Goal: Task Accomplishment & Management: Complete application form

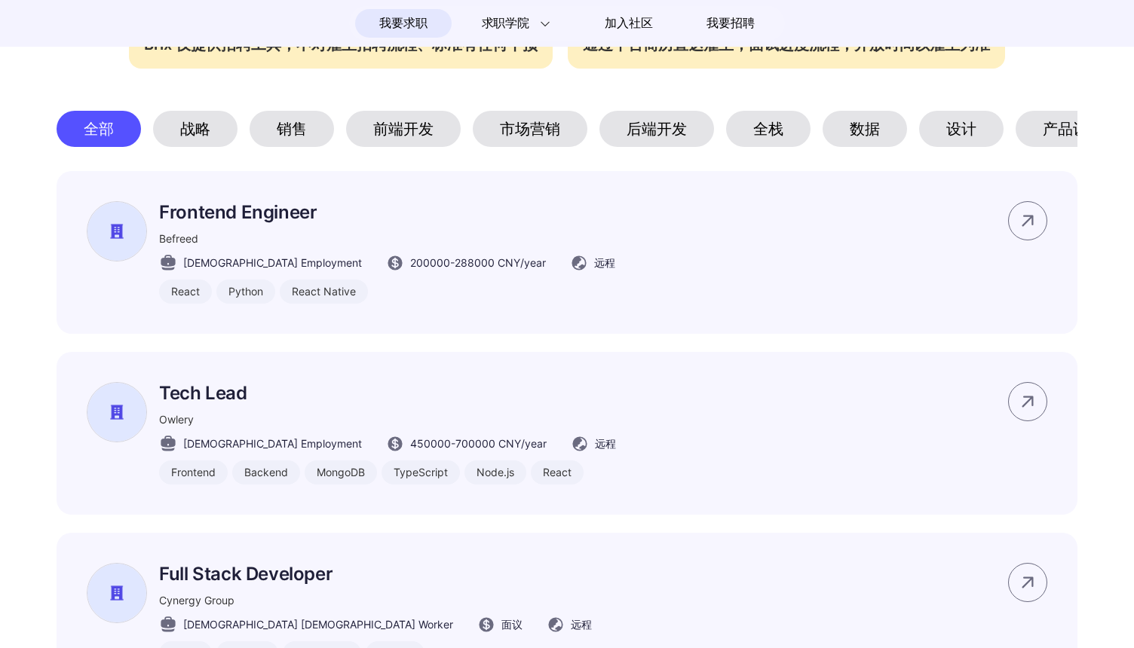
scroll to position [703, 0]
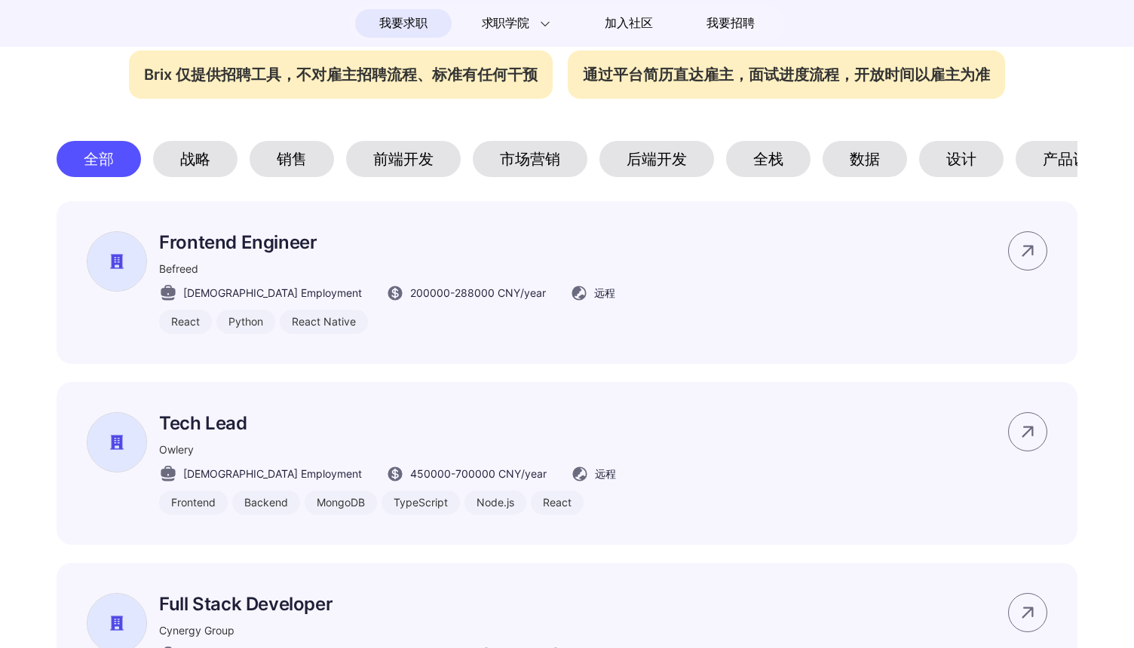
click at [744, 160] on div "全栈" at bounding box center [768, 159] width 84 height 36
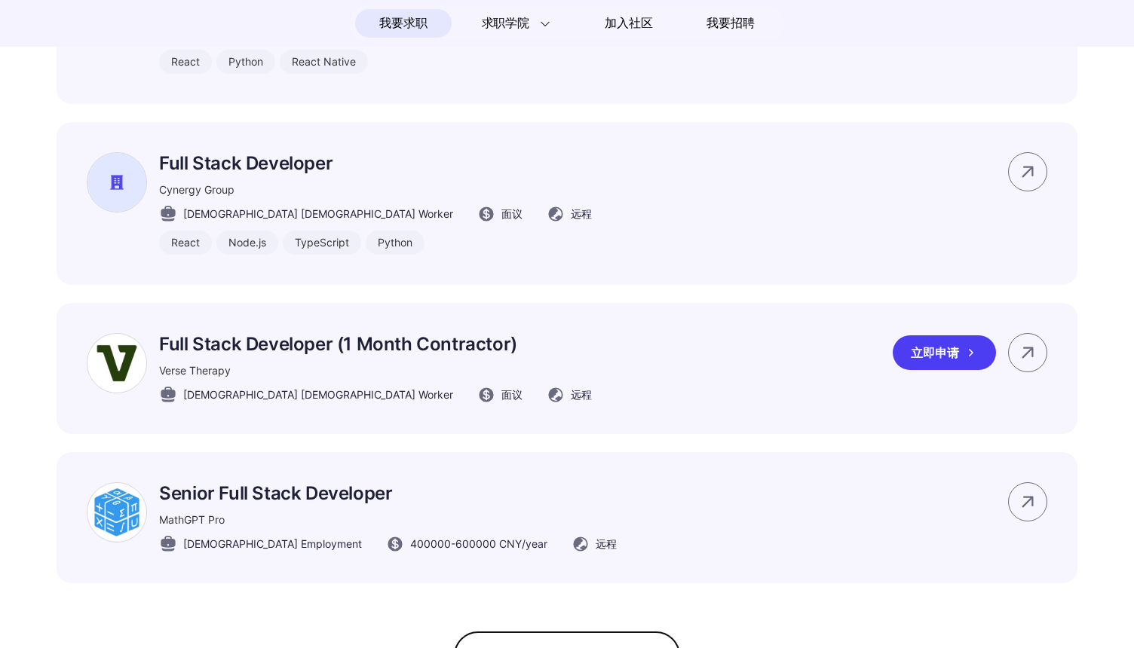
scroll to position [964, 0]
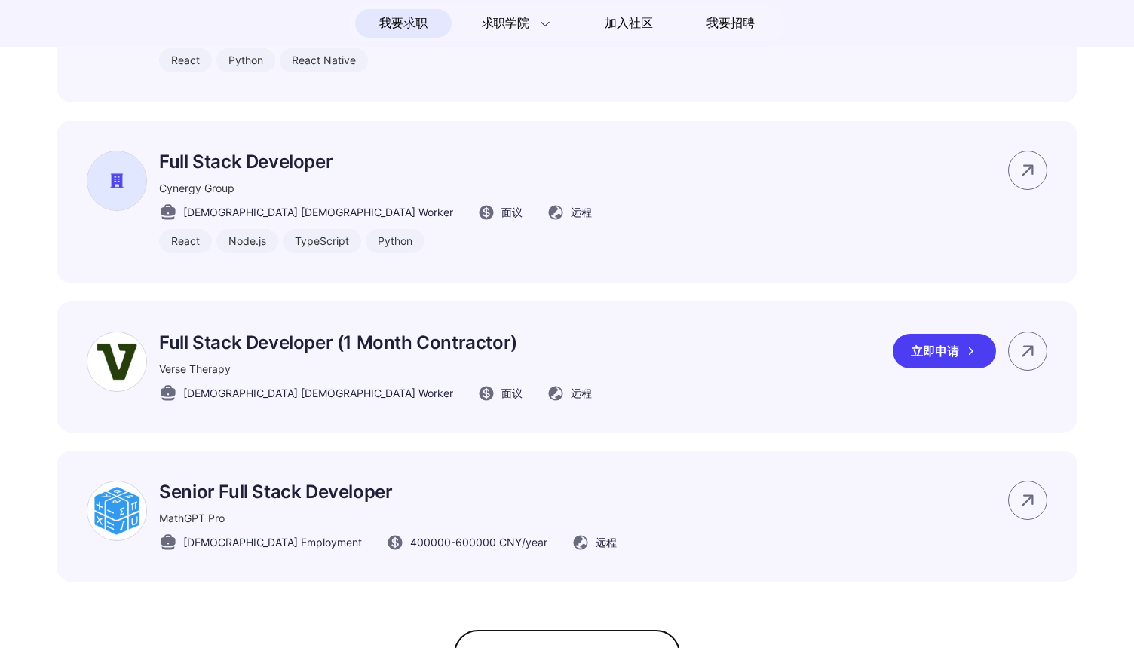
click at [440, 339] on p "Full Stack Developer (1 Month Contractor)" at bounding box center [375, 343] width 433 height 22
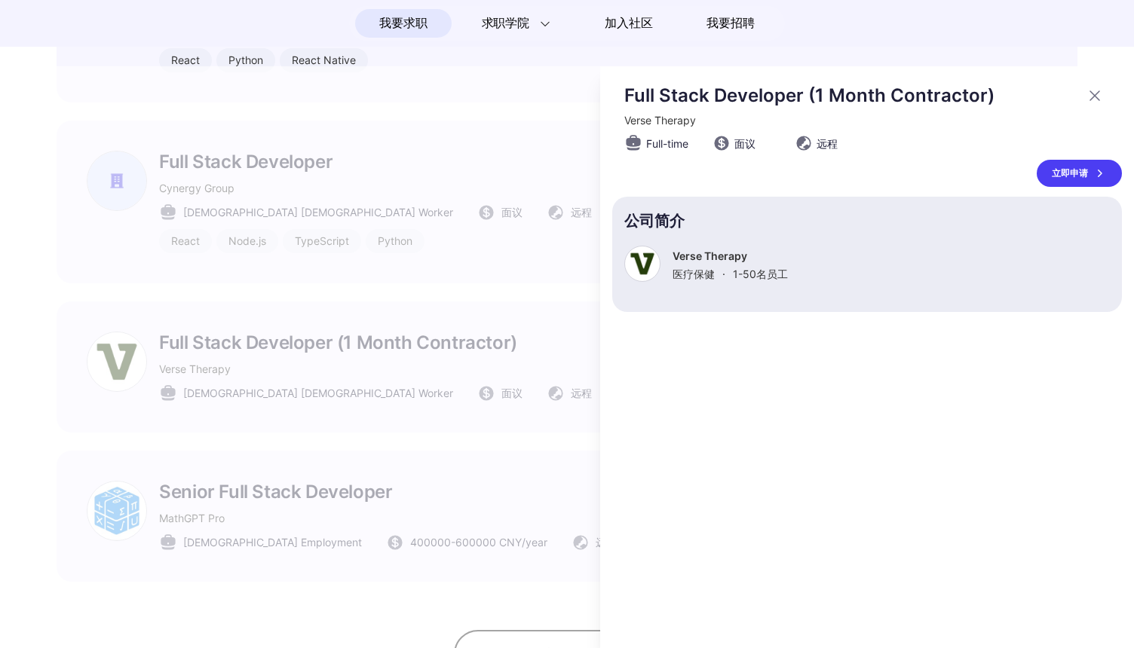
click at [440, 339] on div at bounding box center [567, 357] width 1134 height 582
click at [440, 339] on div "我要求职 求职学院 Interview 101 求职入门手册 远程工作者访谈 加入社区 我要招聘 远程 岗位布告栏 好的工作，可以没有工位 了解Brix #码…" at bounding box center [567, 431] width 1134 height 2790
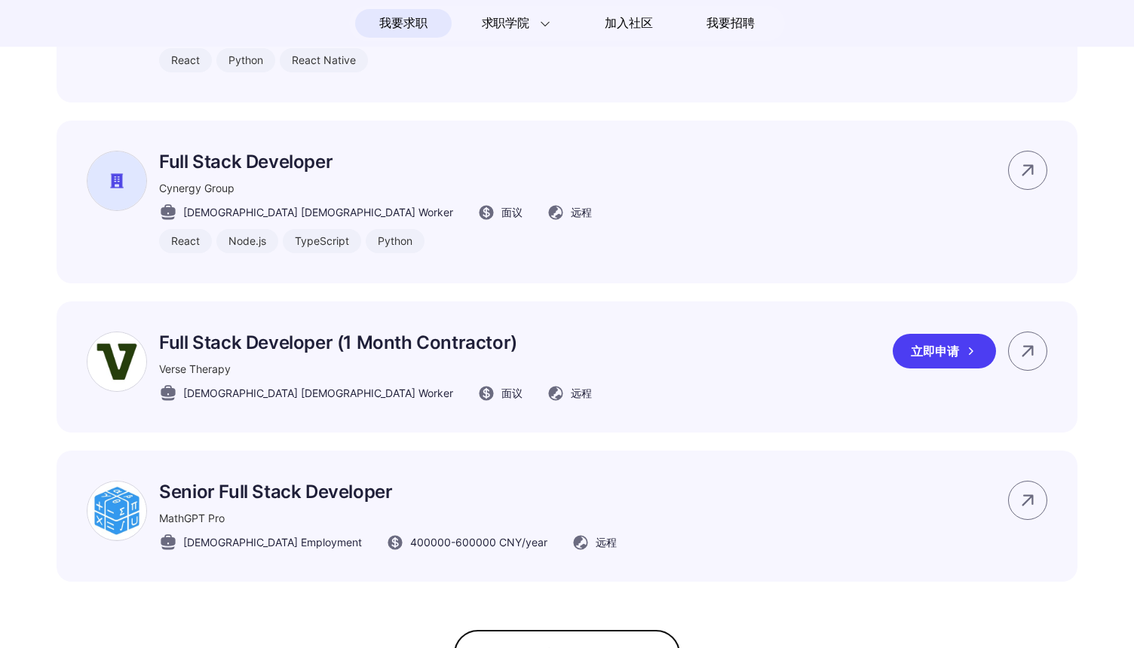
click at [438, 347] on p "Full Stack Developer (1 Month Contractor)" at bounding box center [375, 343] width 433 height 22
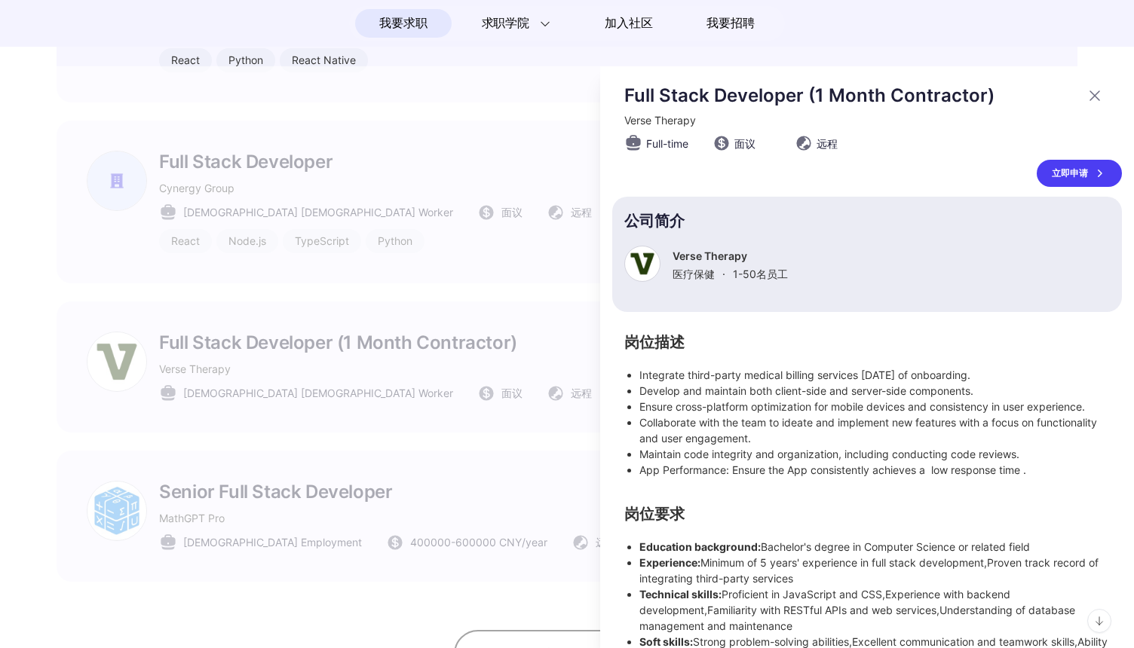
scroll to position [0, 0]
click at [746, 97] on p "Full Stack Developer (1 Month Contractor)" at bounding box center [850, 95] width 452 height 22
copy p "Developer"
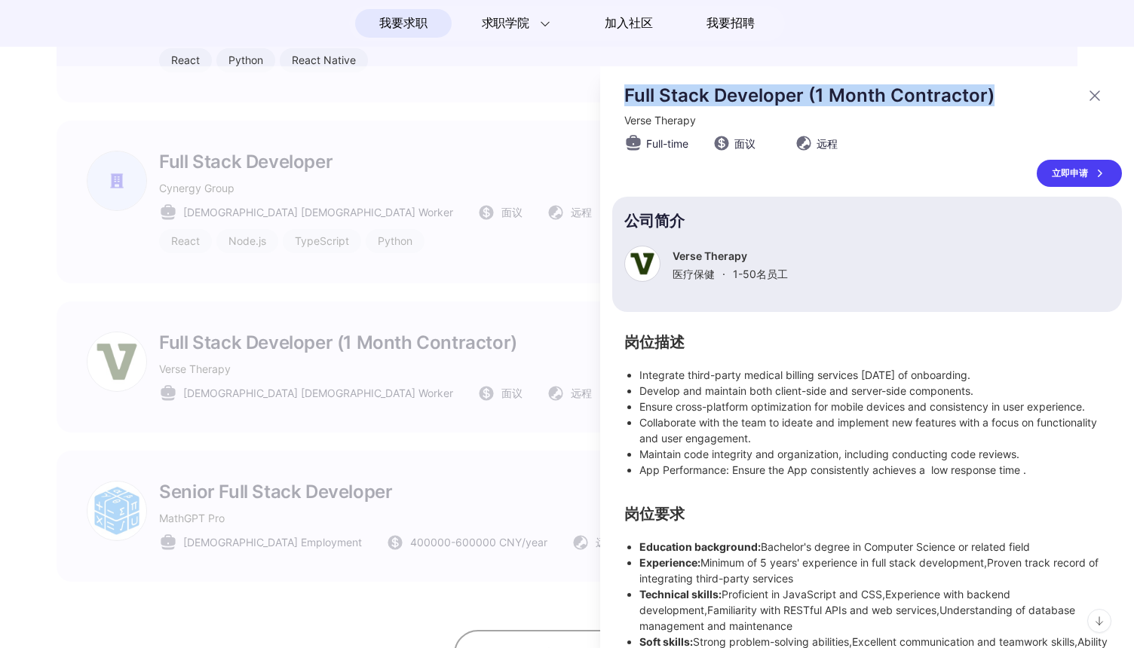
click at [746, 97] on p "Full Stack Developer (1 Month Contractor)" at bounding box center [850, 95] width 452 height 22
copy div "Full Stack Developer (1 Month Contractor)"
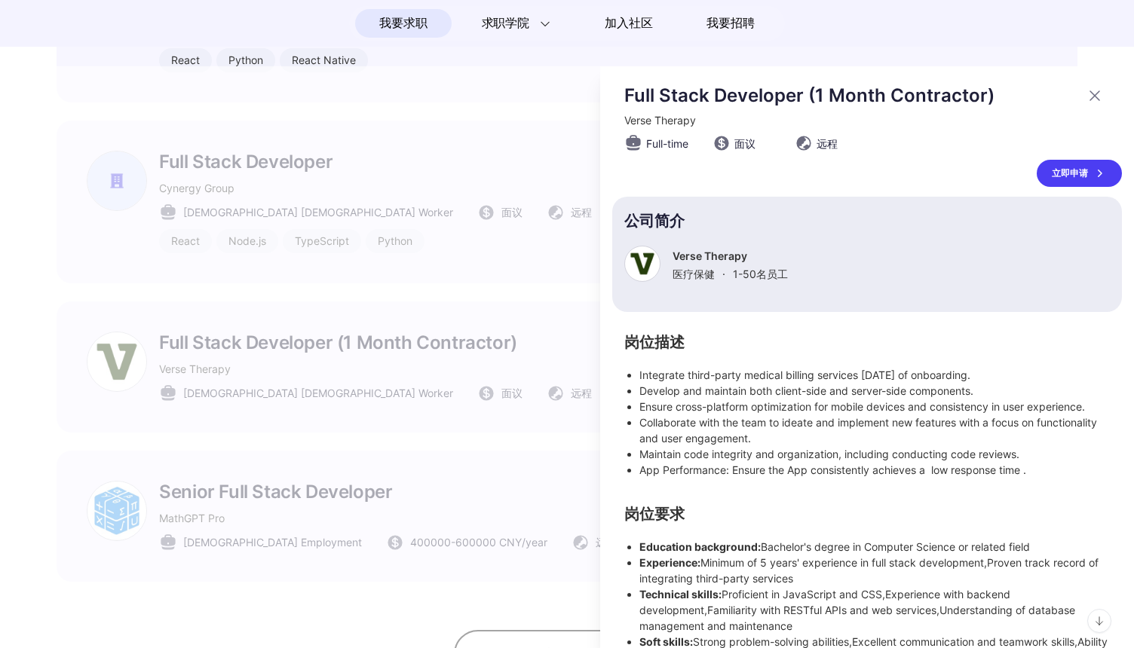
drag, startPoint x: 832, startPoint y: 228, endPoint x: 817, endPoint y: 237, distance: 17.9
click at [832, 228] on section "公司简介 Verse Therapy 医疗保健 · 1-50 名员工" at bounding box center [867, 254] width 510 height 115
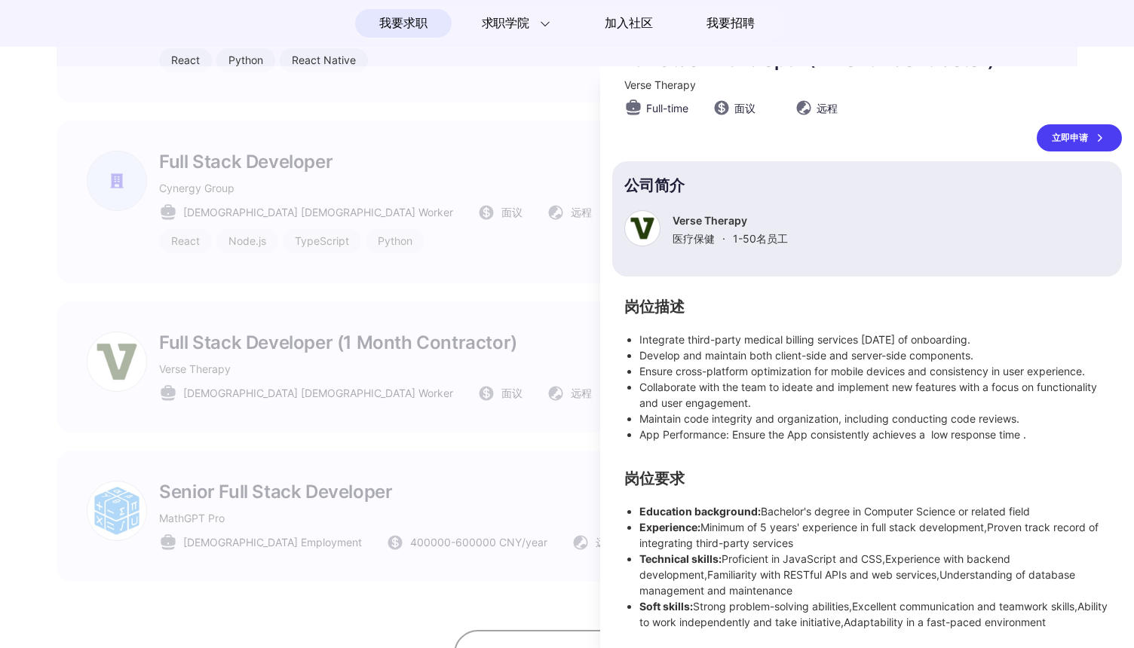
click at [378, 242] on div at bounding box center [567, 357] width 1134 height 582
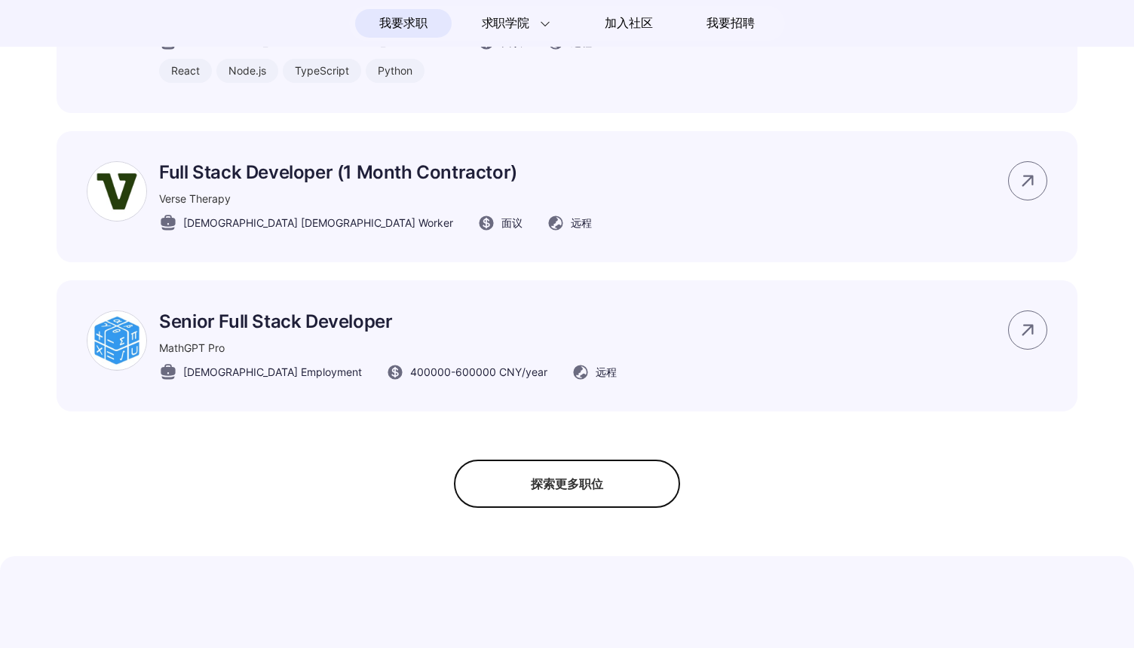
scroll to position [1159, 0]
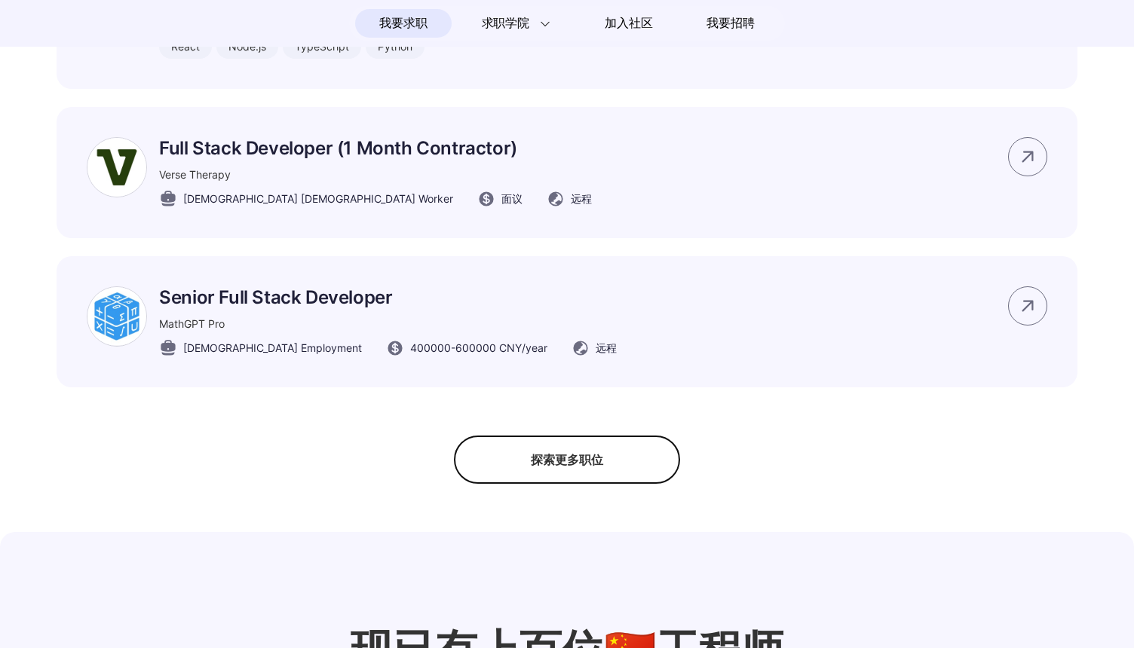
click at [551, 465] on div "探索更多职位" at bounding box center [567, 460] width 226 height 48
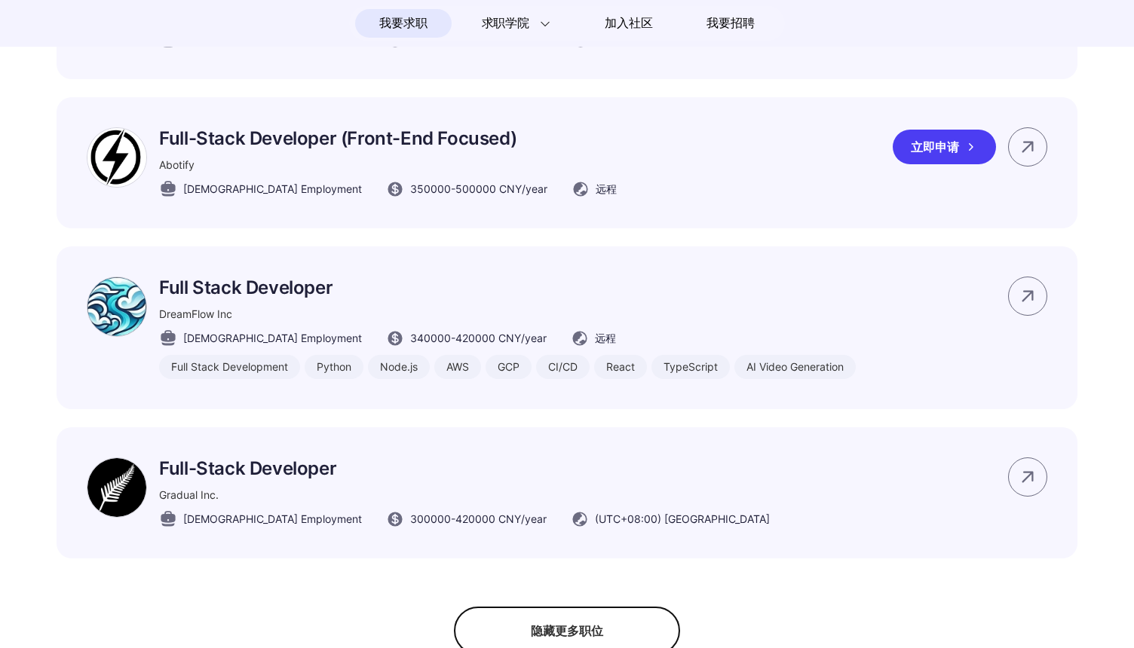
scroll to position [1482, 0]
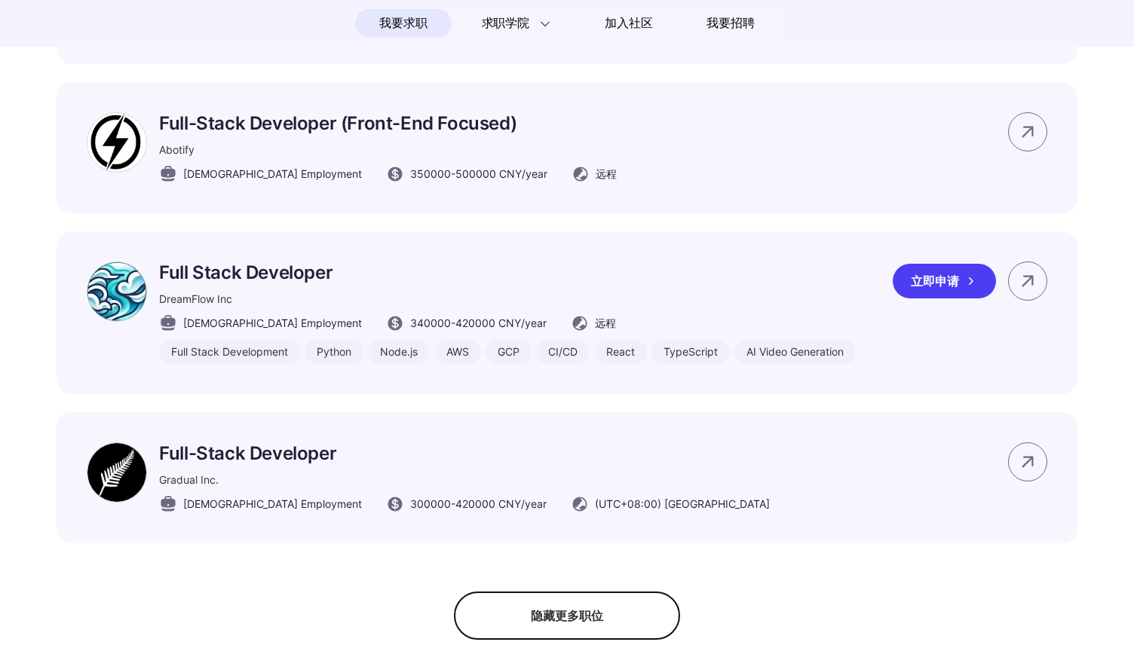
click at [934, 290] on div "立即申请" at bounding box center [944, 281] width 103 height 35
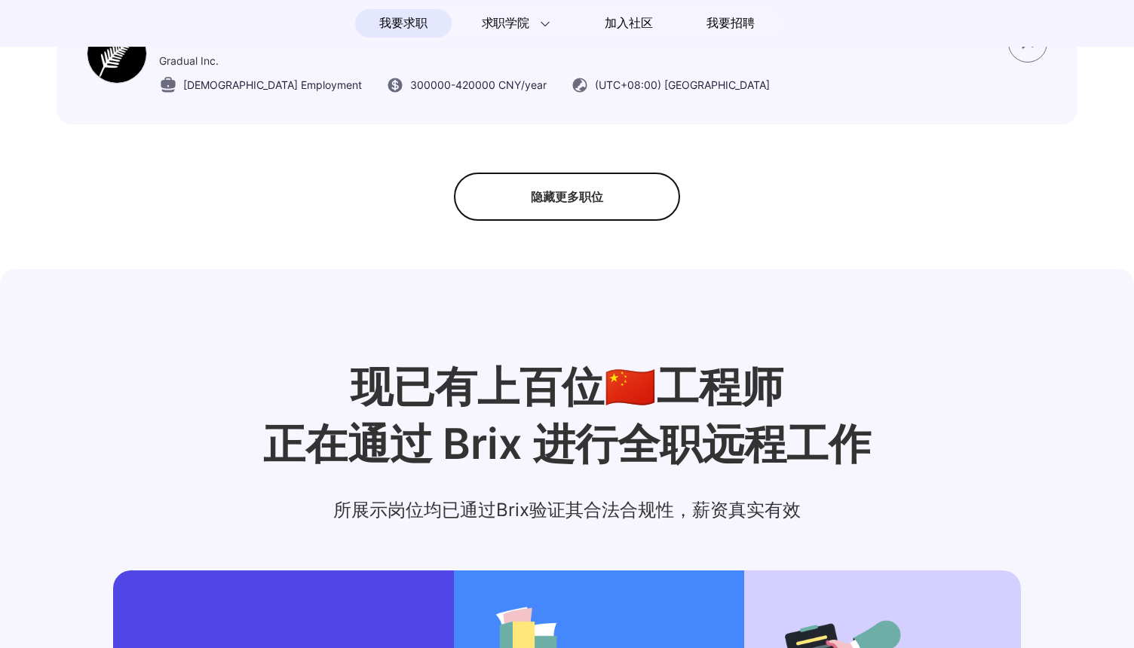
scroll to position [1831, 0]
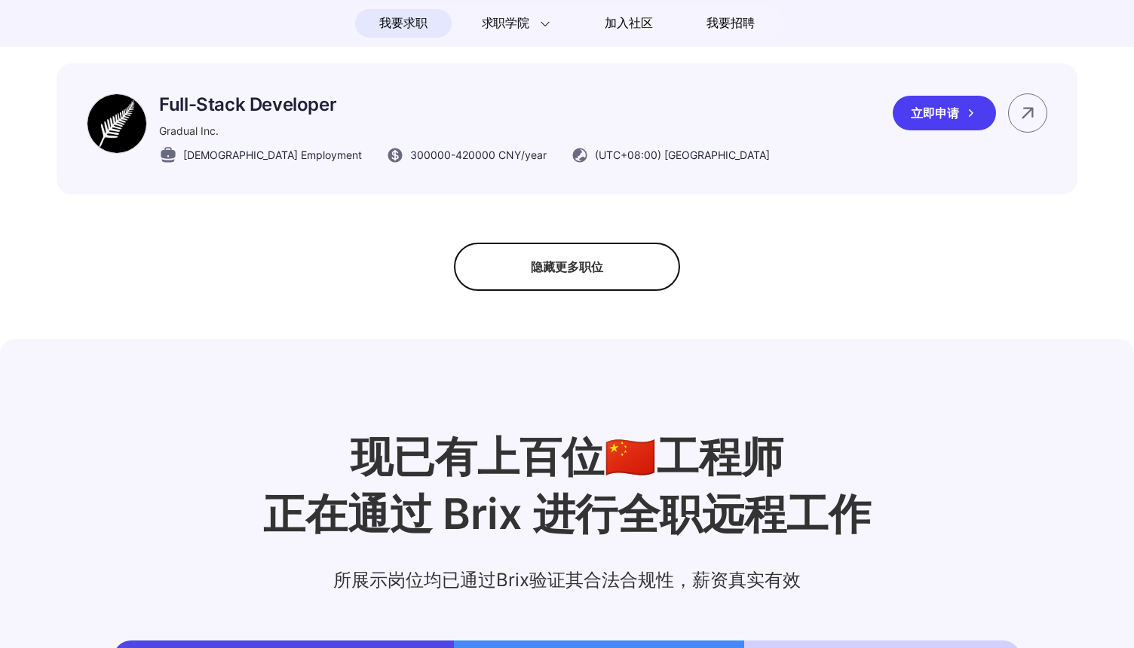
click at [925, 125] on div "立即申请" at bounding box center [944, 113] width 103 height 35
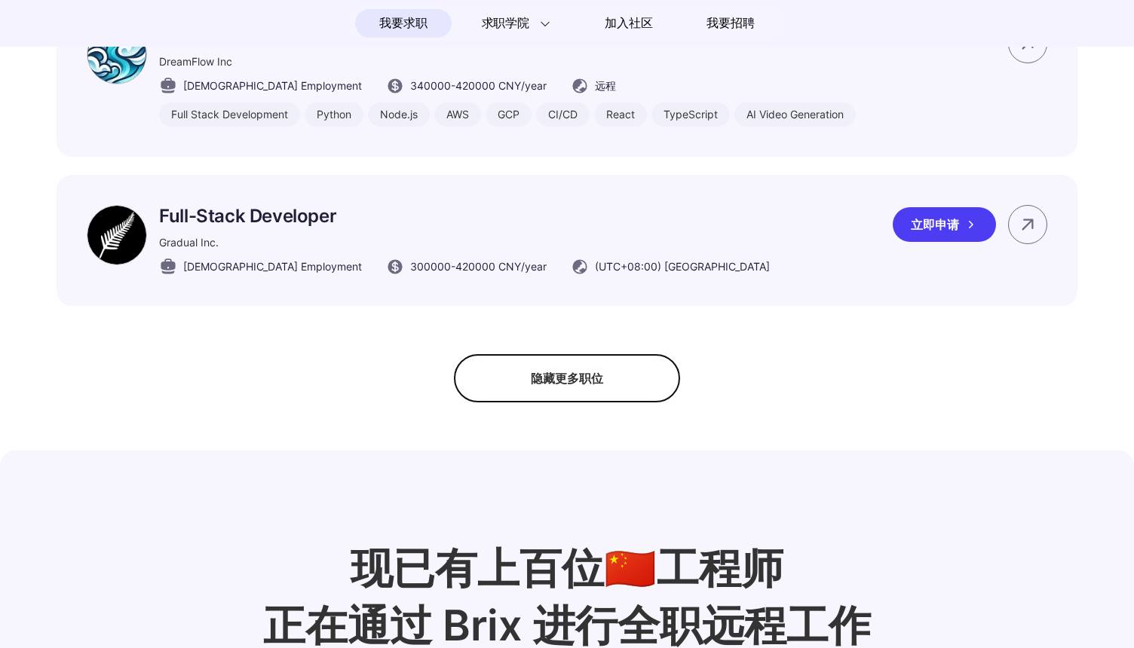
scroll to position [1705, 0]
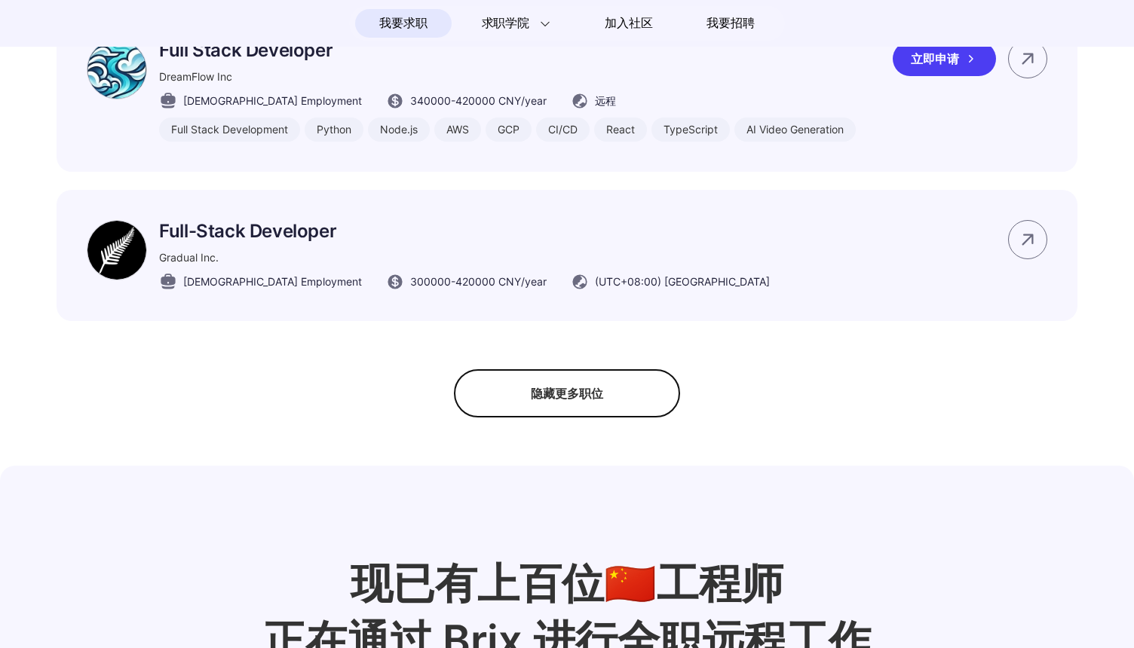
click at [970, 63] on icon at bounding box center [971, 59] width 5 height 8
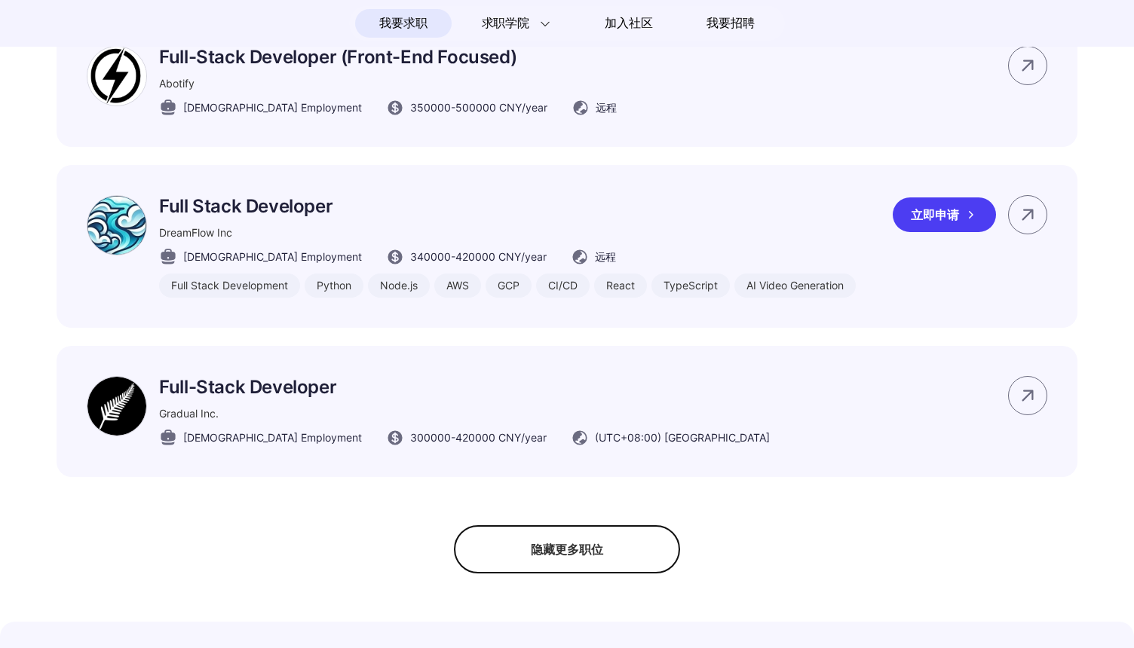
scroll to position [1497, 0]
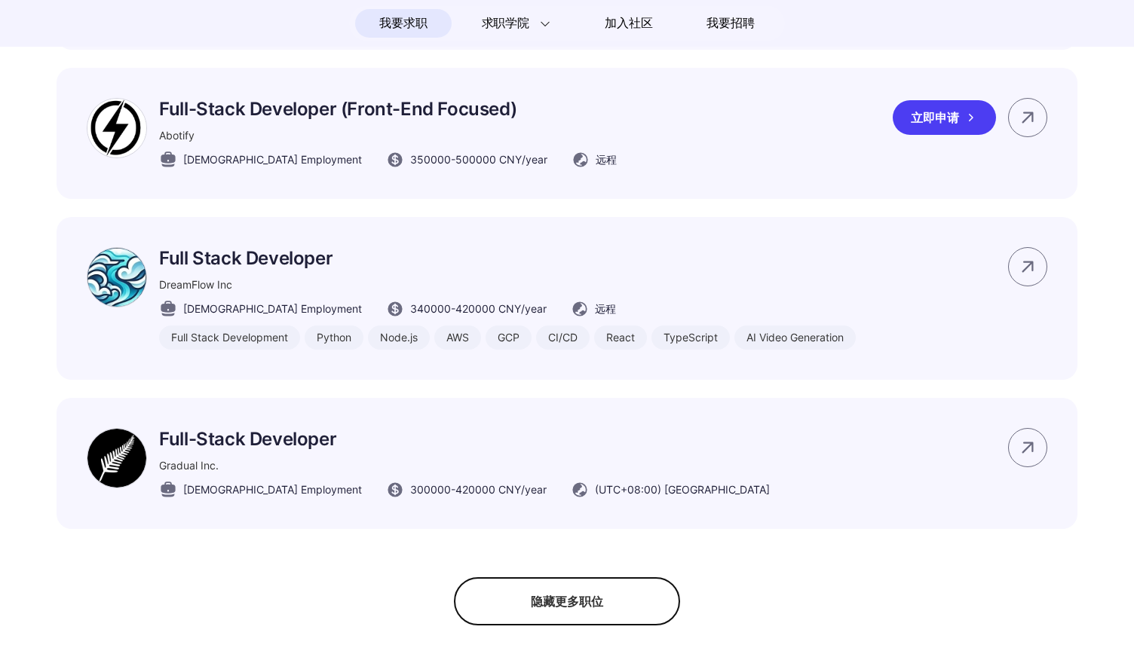
click at [970, 125] on icon at bounding box center [970, 117] width 15 height 15
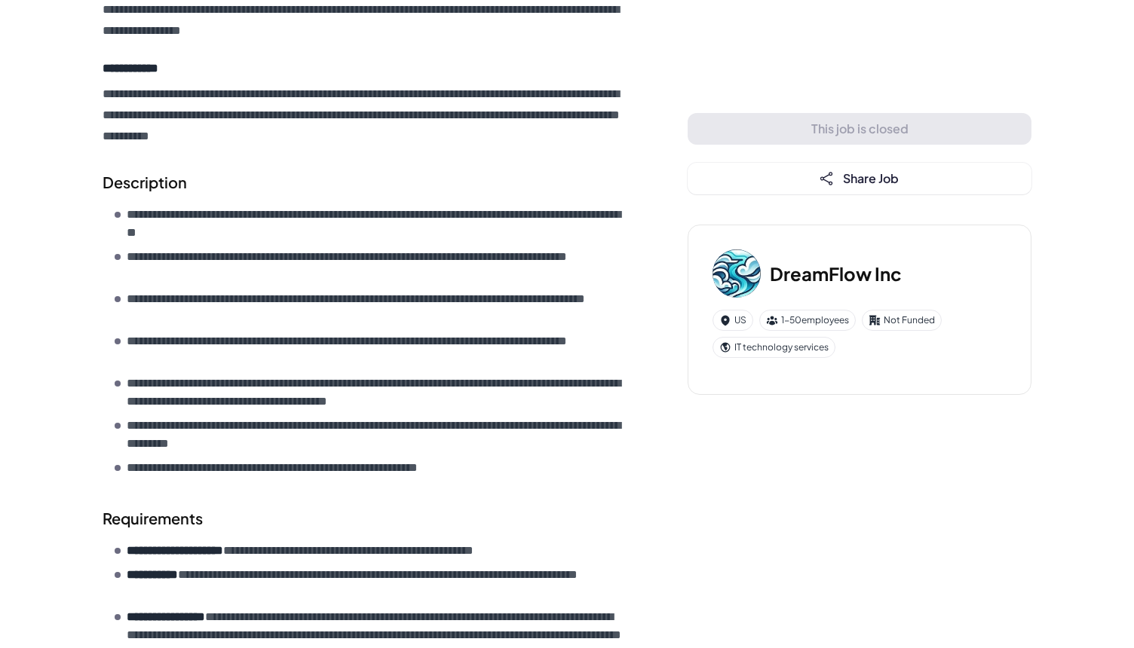
scroll to position [309, 0]
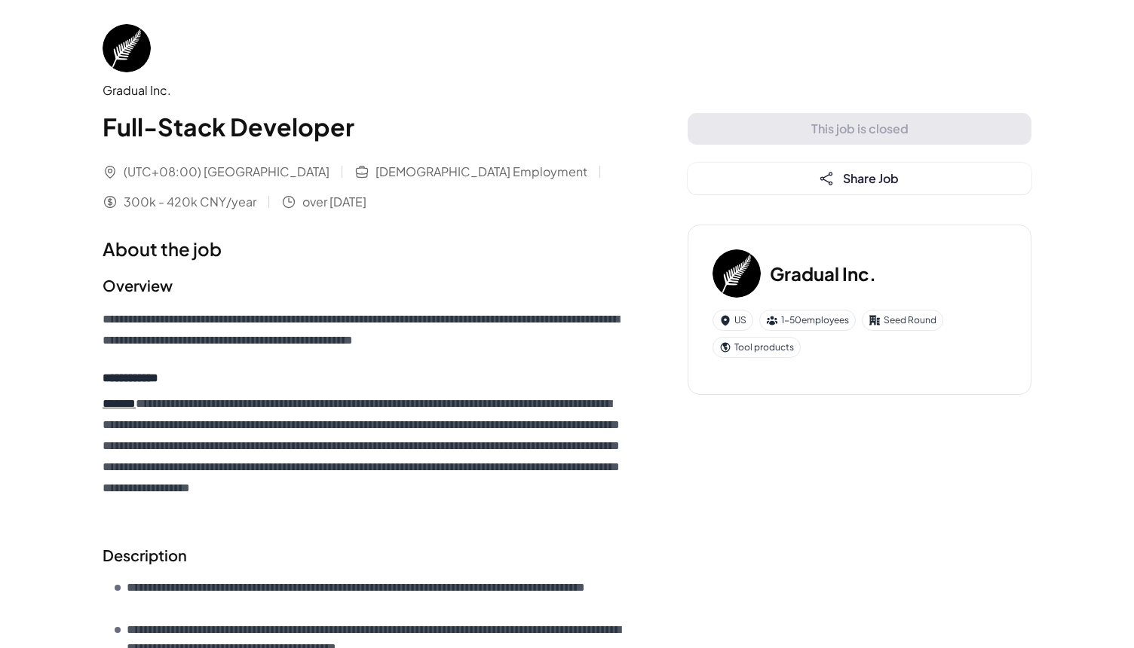
click at [864, 133] on div "This job is closed Share Job" at bounding box center [860, 153] width 344 height 81
